Goal: Navigation & Orientation: Find specific page/section

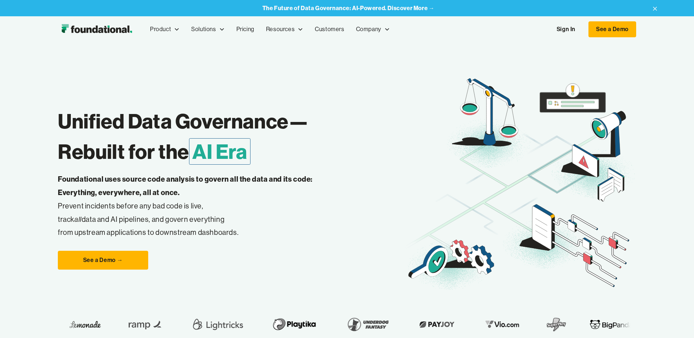
click at [564, 26] on link "Sign In" at bounding box center [566, 29] width 33 height 15
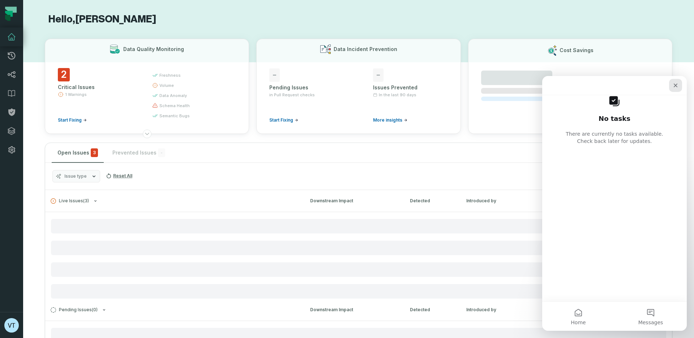
click at [675, 85] on icon "Close" at bounding box center [676, 86] width 4 height 4
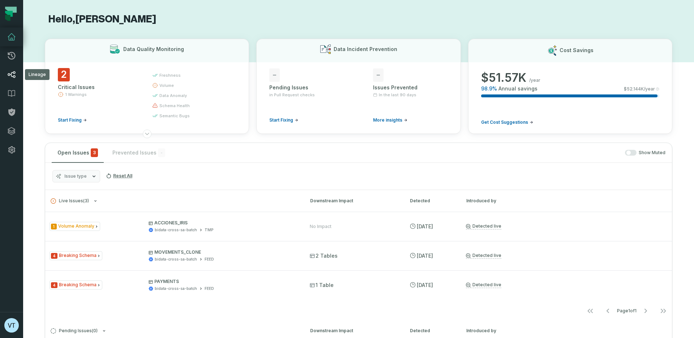
click at [9, 73] on icon at bounding box center [12, 74] width 8 height 7
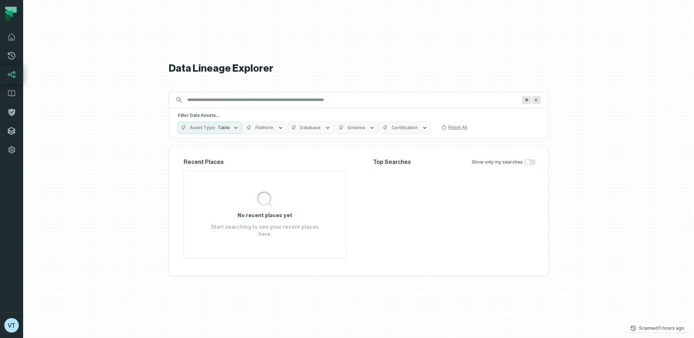
click at [10, 138] on link "Integrations" at bounding box center [11, 131] width 23 height 19
click at [10, 131] on icon at bounding box center [11, 130] width 7 height 7
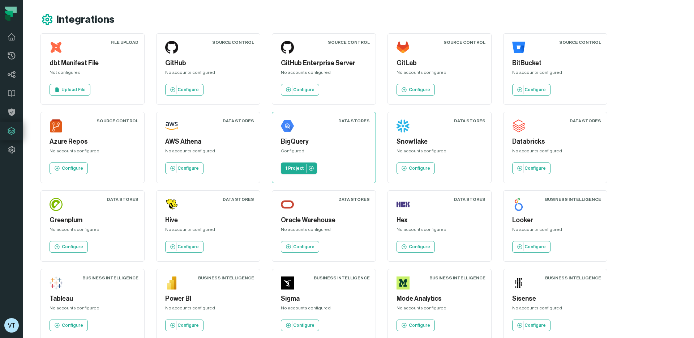
click at [344, 82] on div "GitHub Enterprise Server No accounts configured Configure" at bounding box center [324, 68] width 92 height 59
